Goal: Transaction & Acquisition: Download file/media

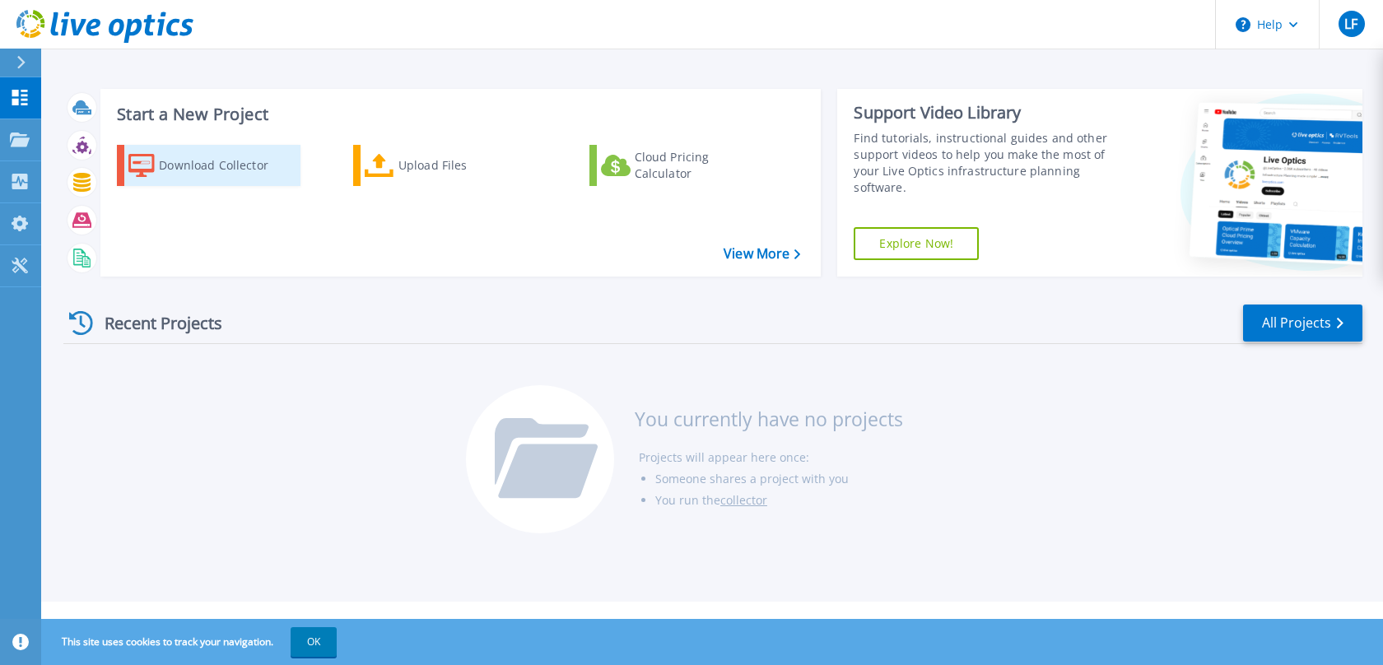
click at [179, 165] on div "Download Collector" at bounding box center [225, 165] width 132 height 33
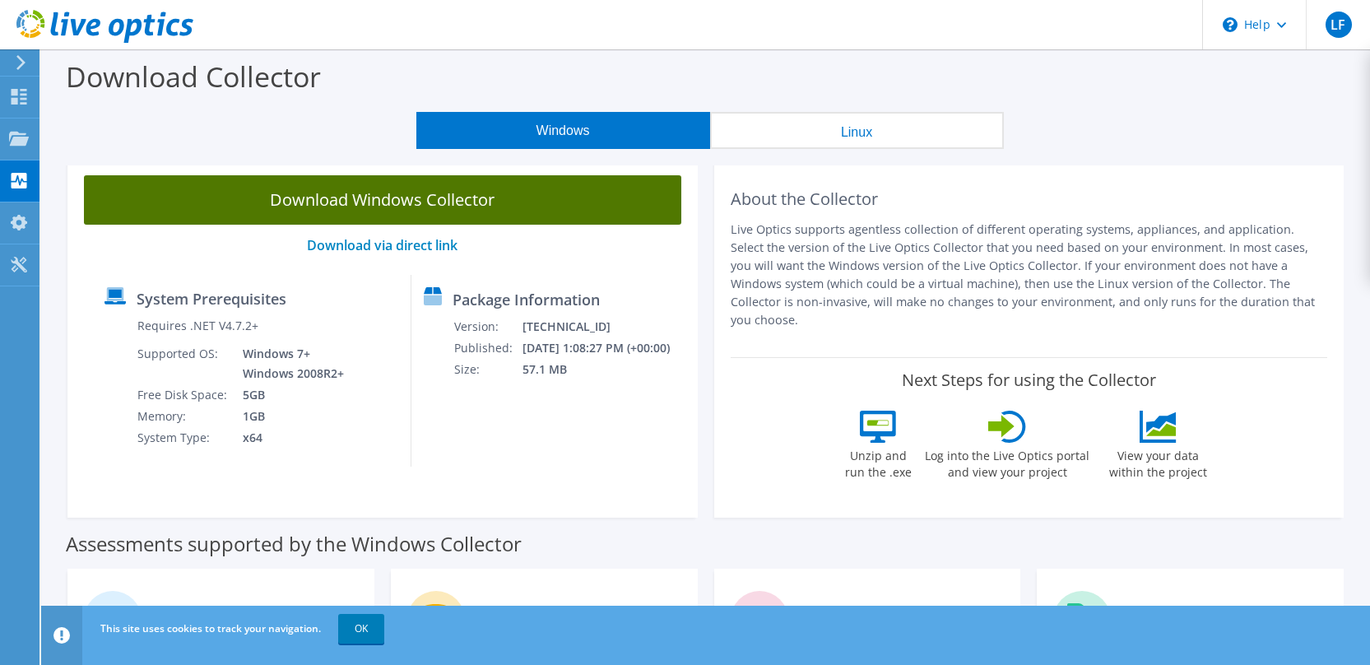
click at [410, 197] on link "Download Windows Collector" at bounding box center [383, 199] width 598 height 49
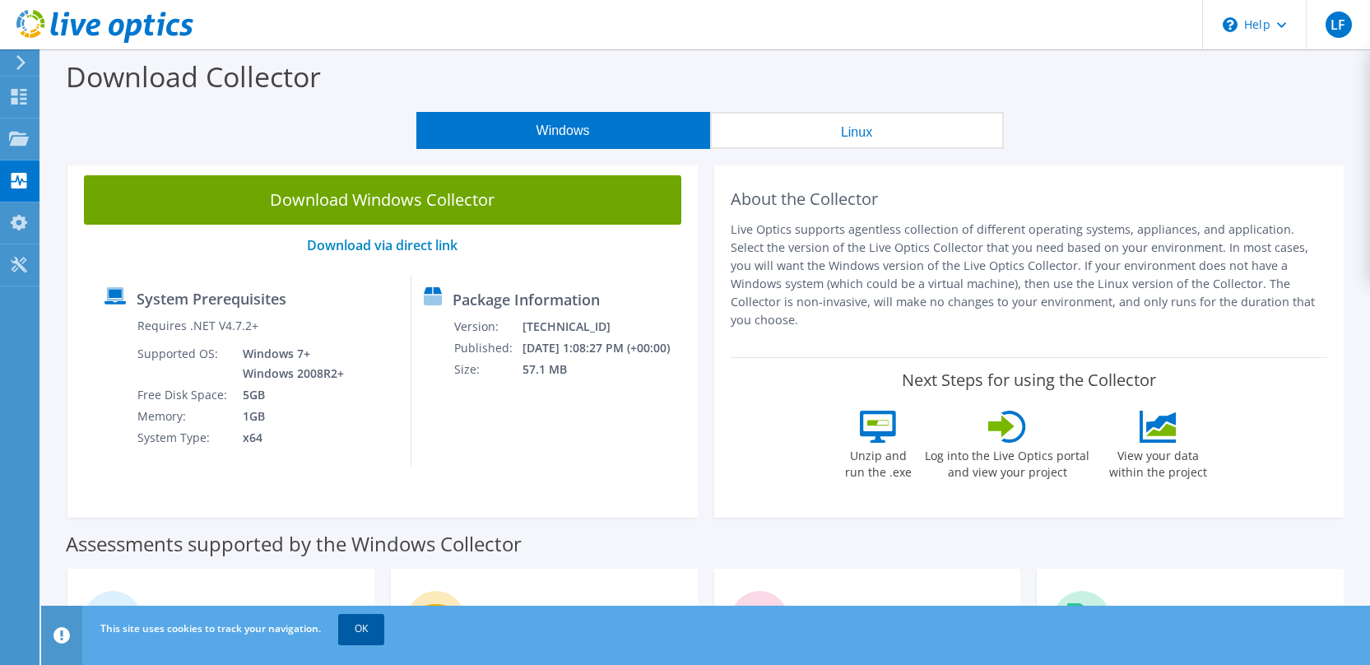
click at [366, 633] on link "OK" at bounding box center [361, 629] width 46 height 30
